Goal: Task Accomplishment & Management: Use online tool/utility

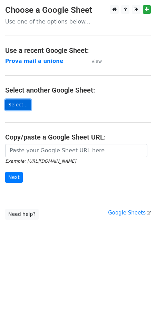
click at [18, 101] on link "Select..." at bounding box center [18, 105] width 26 height 11
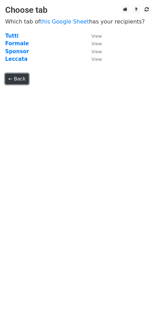
click at [21, 77] on link "← Back" at bounding box center [17, 79] width 24 height 11
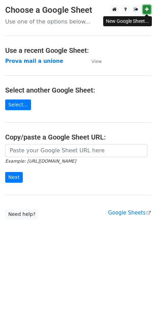
click at [149, 12] on link at bounding box center [147, 9] width 8 height 9
click at [147, 8] on icon at bounding box center [147, 9] width 4 height 5
click at [147, 9] on icon at bounding box center [147, 9] width 4 height 5
click at [136, 11] on icon at bounding box center [136, 9] width 4 height 5
click at [150, 11] on link at bounding box center [147, 9] width 8 height 9
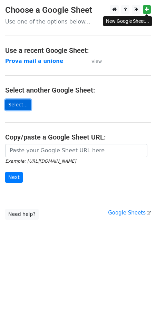
click at [17, 105] on link "Select..." at bounding box center [18, 105] width 26 height 11
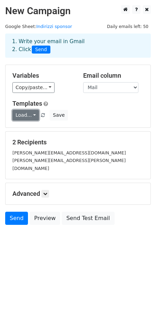
click at [32, 116] on link "Load..." at bounding box center [25, 115] width 27 height 11
click at [100, 108] on div "Templates Load... No templates saved Save" at bounding box center [78, 110] width 142 height 21
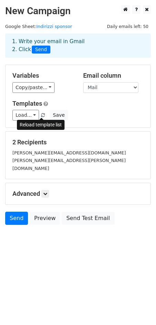
click at [43, 115] on span at bounding box center [43, 115] width 4 height 4
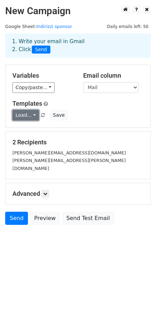
click at [26, 118] on link "Load..." at bounding box center [25, 115] width 27 height 11
click at [91, 94] on div "Variables Copy/paste... {{Mail}} {{Nome}} {{Firma}} Email column Mail Nome Firm…" at bounding box center [78, 96] width 145 height 63
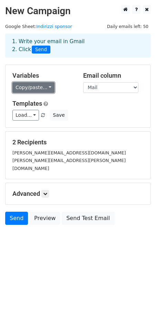
click at [48, 90] on link "Copy/paste..." at bounding box center [33, 87] width 42 height 11
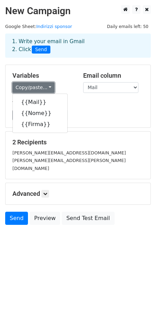
click at [48, 90] on link "Copy/paste..." at bounding box center [33, 87] width 42 height 11
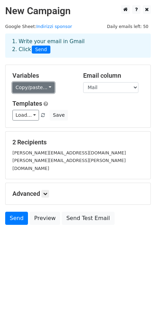
click at [43, 91] on link "Copy/paste..." at bounding box center [33, 87] width 42 height 11
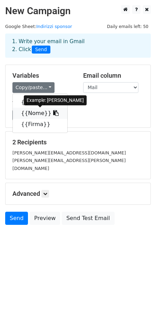
click at [36, 111] on link "{{Nome}}" at bounding box center [40, 113] width 55 height 11
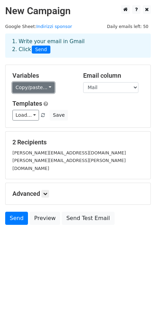
click at [45, 90] on link "Copy/paste..." at bounding box center [33, 87] width 42 height 11
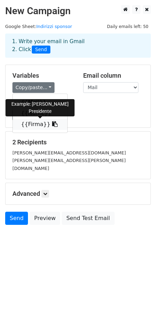
click at [40, 123] on link "{{Firma}}" at bounding box center [40, 124] width 55 height 11
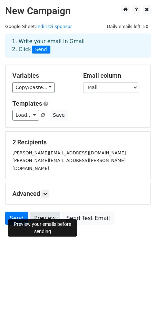
click at [47, 213] on link "Preview" at bounding box center [45, 218] width 30 height 13
click at [18, 212] on link "Send" at bounding box center [16, 218] width 23 height 13
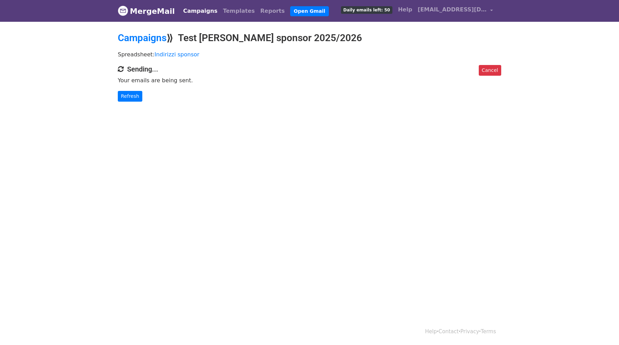
click at [320, 121] on body "MergeMail Campaigns Templates Reports Open Gmail Daily emails left: 50 Help sfg…" at bounding box center [309, 64] width 619 height 129
